Goal: Information Seeking & Learning: Learn about a topic

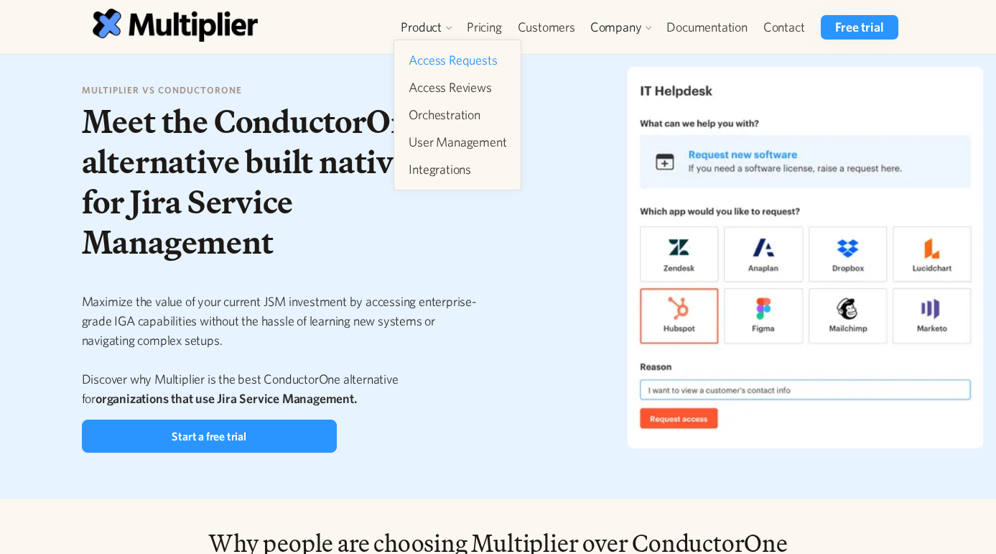
click at [445, 62] on link "Access Requests" at bounding box center [457, 60] width 109 height 26
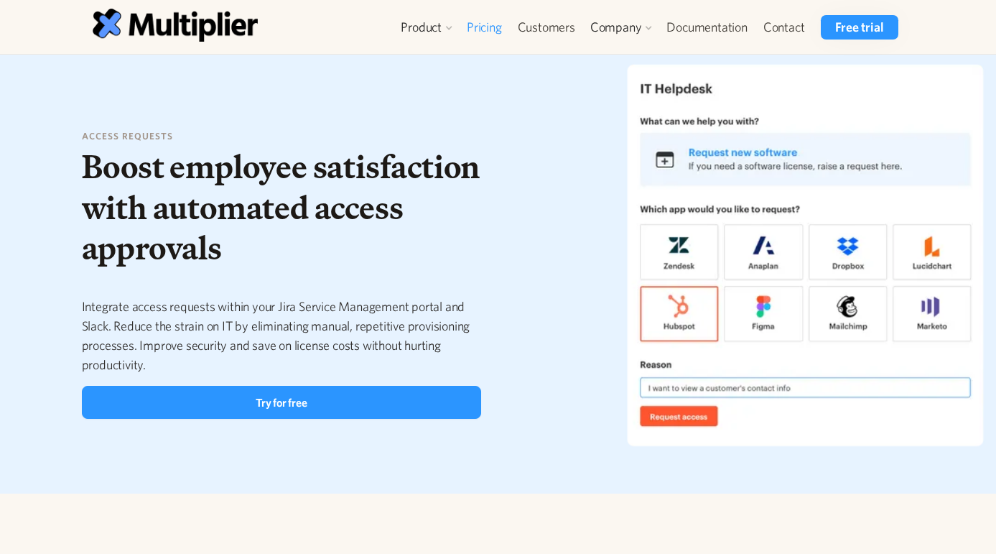
click at [475, 27] on link "Pricing" at bounding box center [484, 27] width 51 height 24
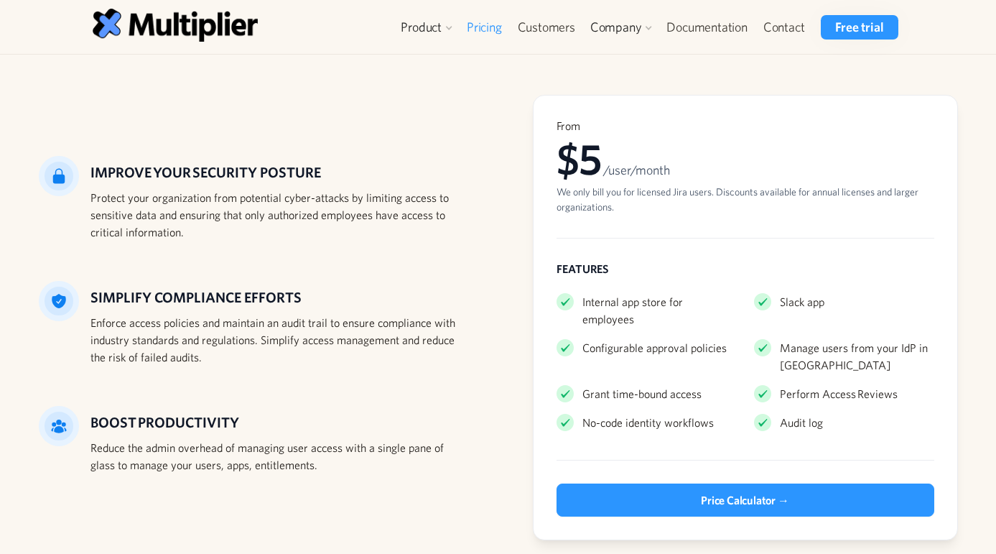
scroll to position [110, 0]
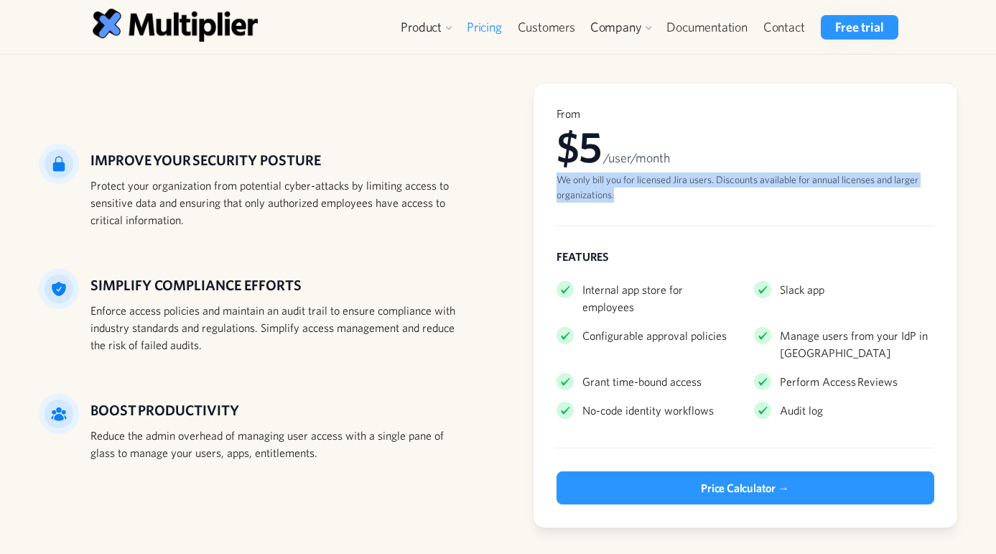
drag, startPoint x: 560, startPoint y: 174, endPoint x: 635, endPoint y: 201, distance: 79.9
click at [635, 201] on div "We only bill you for licensed Jira users. Discounts available for annual licens…" at bounding box center [745, 187] width 378 height 30
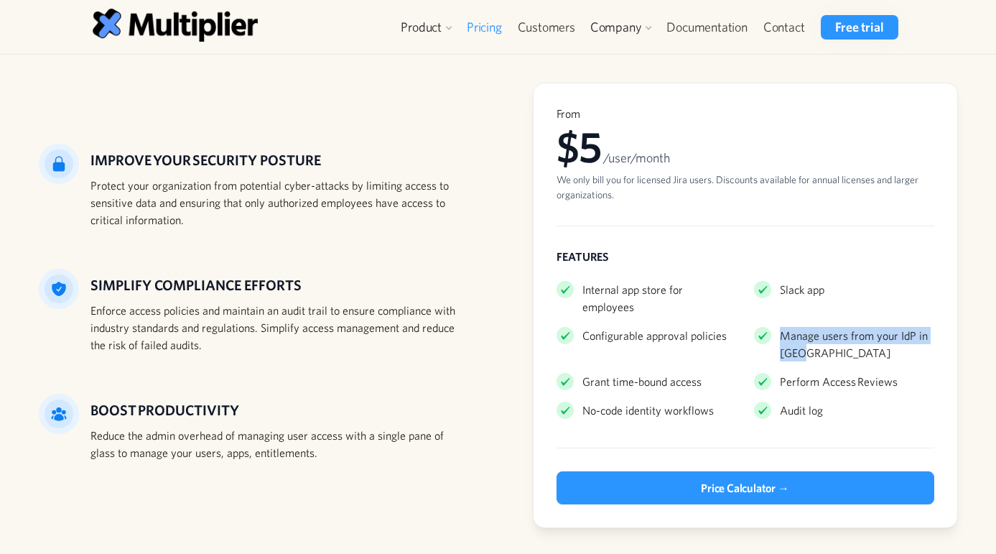
drag, startPoint x: 798, startPoint y: 339, endPoint x: 775, endPoint y: 315, distance: 34.0
click at [775, 327] on div "Manage users from your IdP in Jira" at bounding box center [844, 344] width 180 height 34
click at [790, 328] on div "Manage users from your IdP in Jira" at bounding box center [857, 344] width 154 height 34
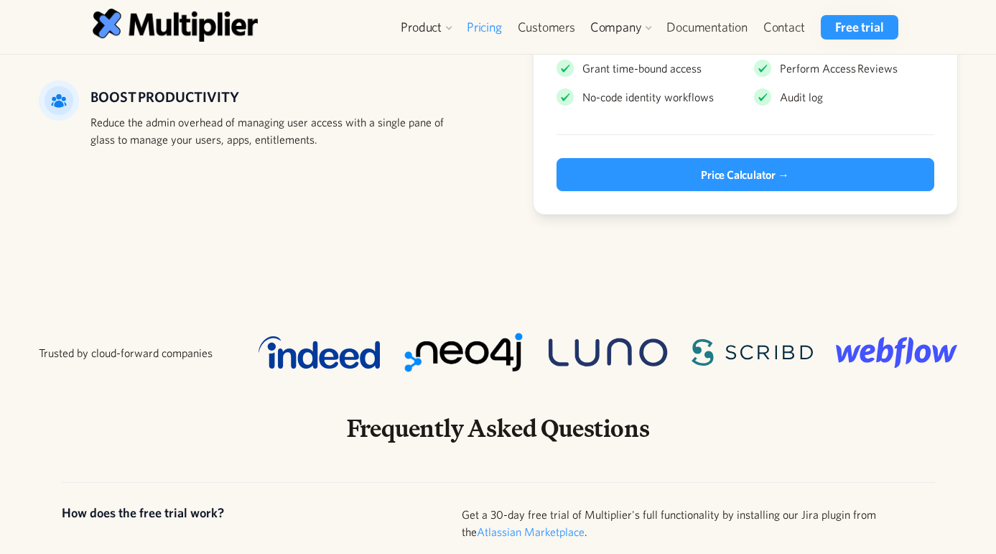
scroll to position [0, 0]
